Goal: Task Accomplishment & Management: Use online tool/utility

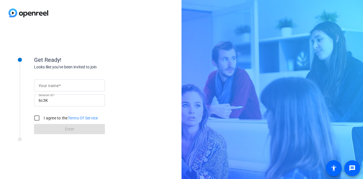
click at [59, 84] on span at bounding box center [60, 85] width 2 height 5
click at [59, 84] on input "Your name" at bounding box center [70, 85] width 62 height 7
type input "TJ"
click at [39, 121] on input "I agree to the Terms Of Service" at bounding box center [36, 117] width 11 height 11
checkbox input "true"
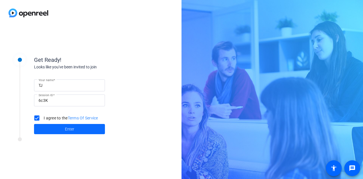
click at [58, 131] on span at bounding box center [69, 129] width 71 height 14
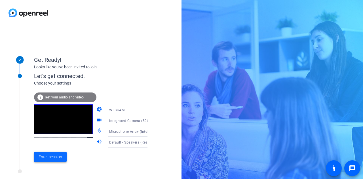
click at [56, 158] on span "Enter session" at bounding box center [51, 157] width 24 height 6
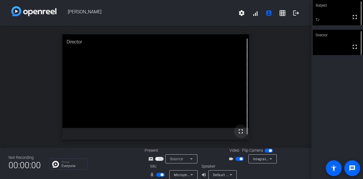
click at [238, 131] on mat-icon "fullscreen" at bounding box center [240, 131] width 7 height 7
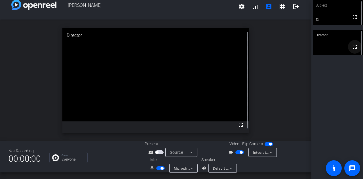
click at [351, 48] on mat-icon "fullscreen" at bounding box center [354, 46] width 7 height 7
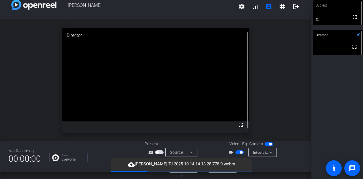
click at [235, 152] on span "button" at bounding box center [239, 152] width 9 height 4
